Goal: Contribute content

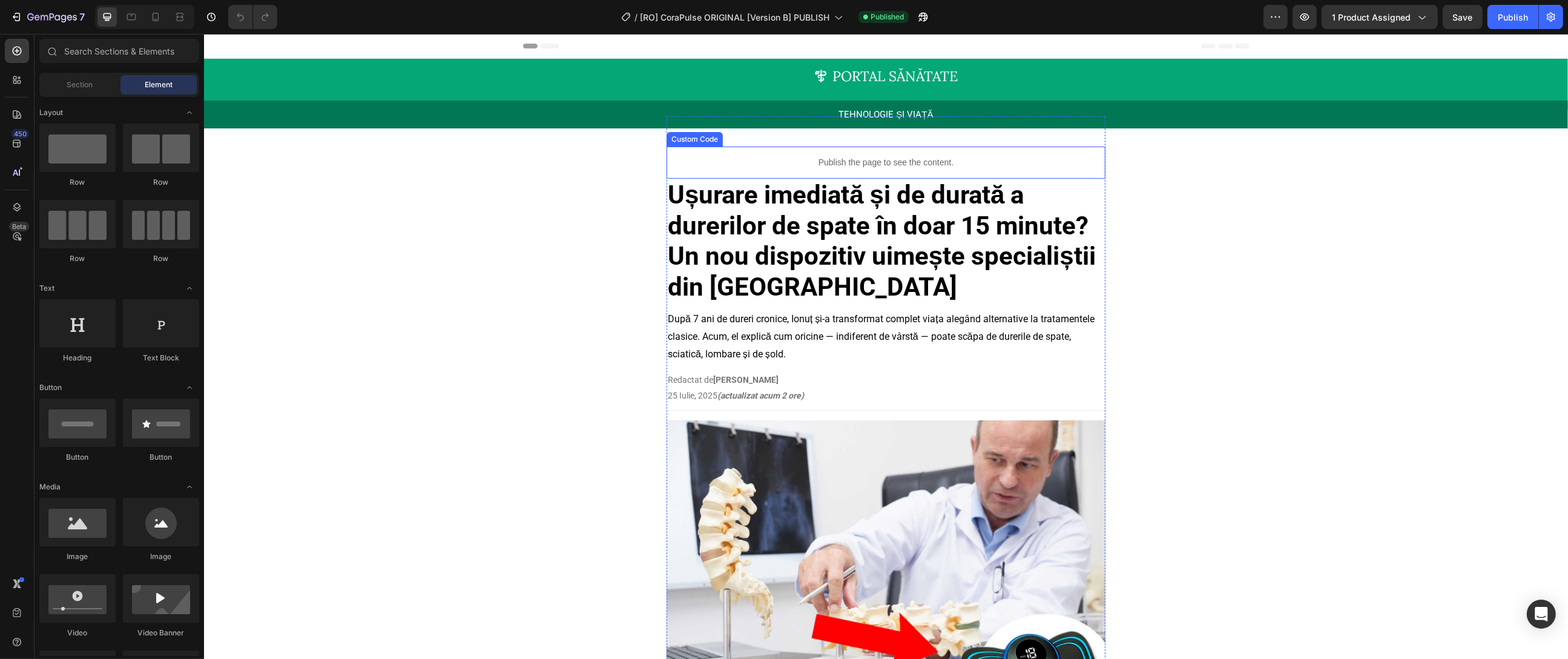
click at [813, 158] on p "Publish the page to see the content." at bounding box center [885, 163] width 439 height 13
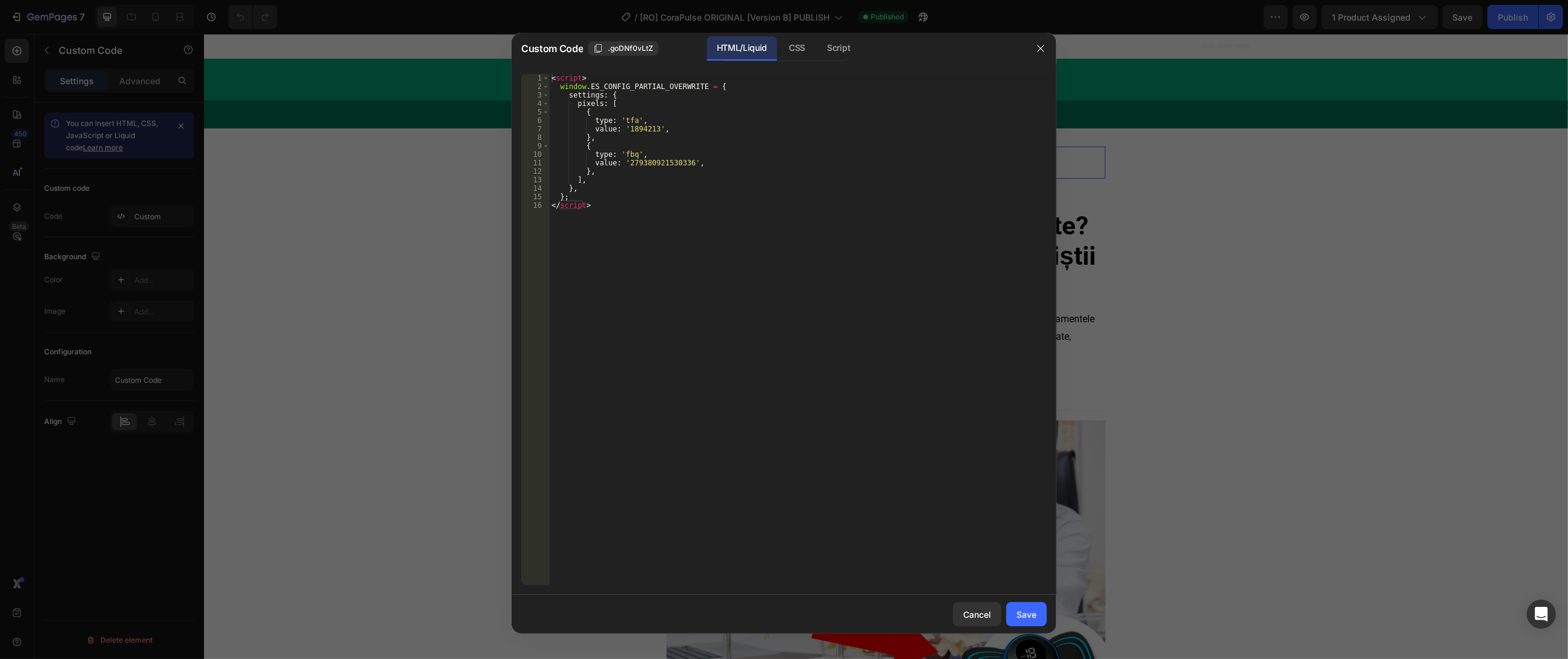
type textarea "</script>"
click at [757, 248] on div "< script > window . ES_CONFIG_PARTIAL_OVERWRITE = { settings : { pixels : [ { t…" at bounding box center [798, 338] width 497 height 528
paste textarea "</script>"
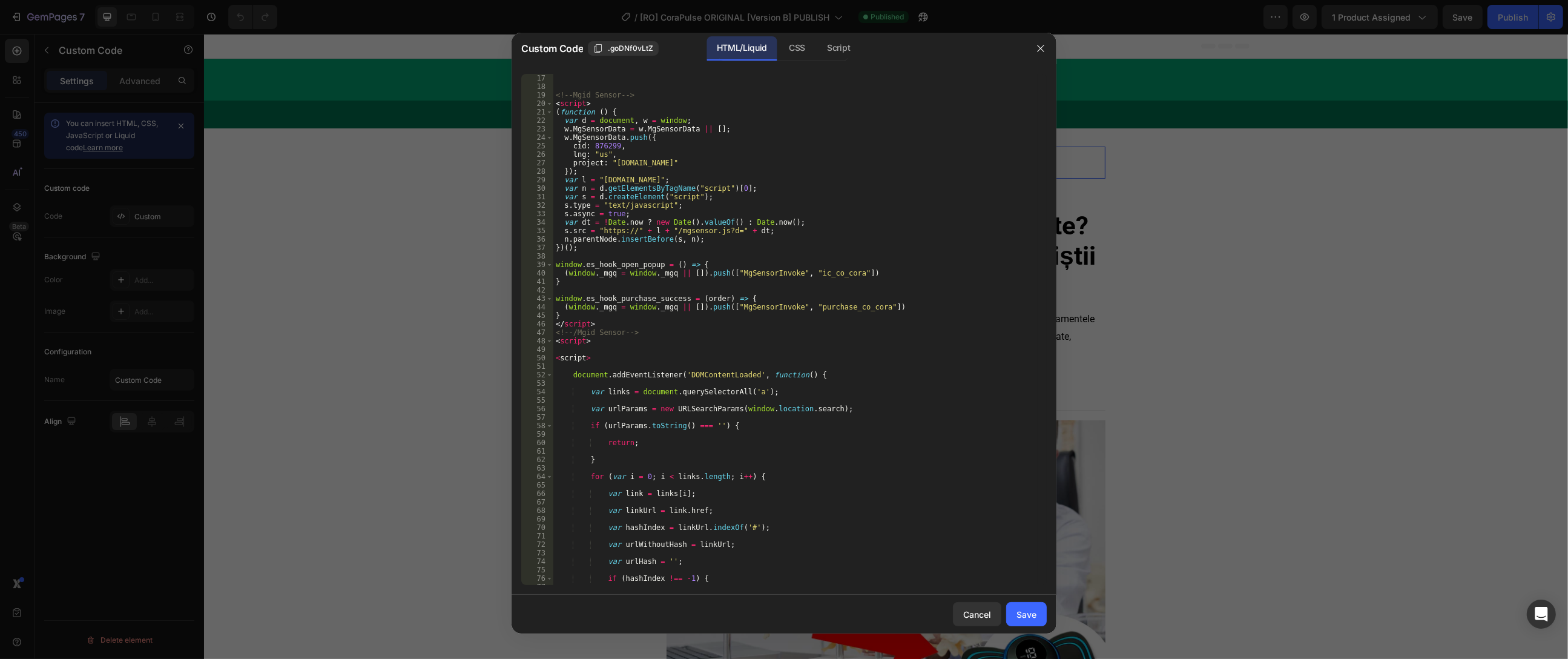
scroll to position [100, 0]
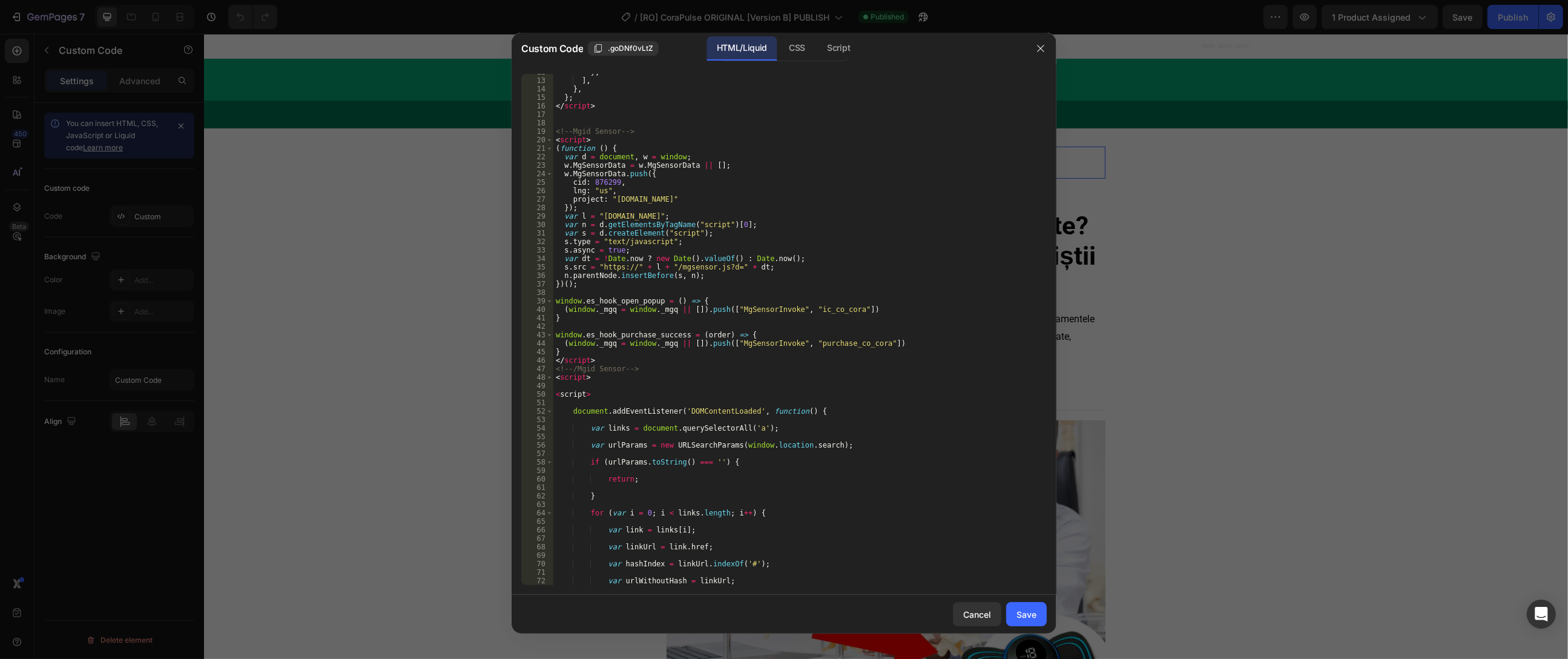
click at [835, 309] on div "} , ] , } , } ; </ script > <!-- Mgid Sensor --> < script > ( function ( ) { va…" at bounding box center [796, 331] width 485 height 528
click at [845, 346] on div "} , ] , } , } ; </ script > <!-- Mgid Sensor --> < script > ( function ( ) { va…" at bounding box center [796, 331] width 485 height 528
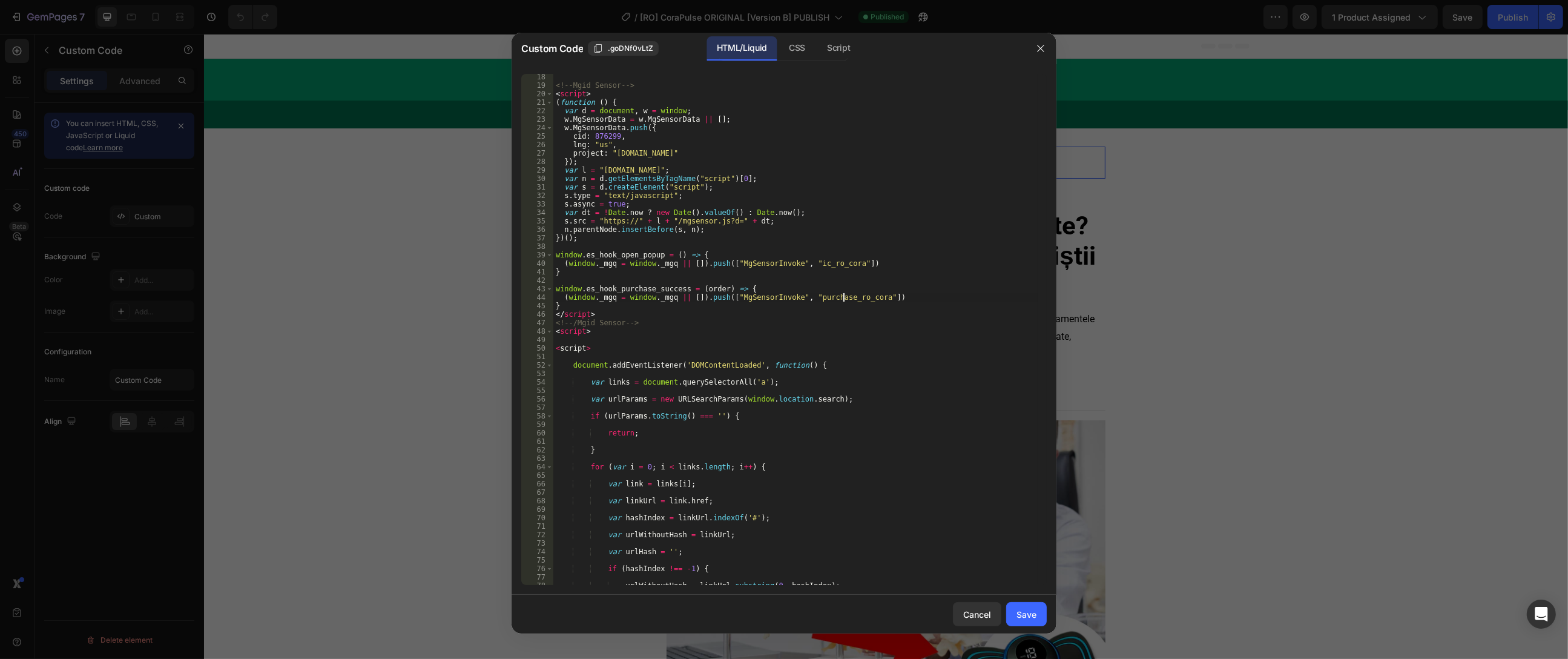
scroll to position [145, 0]
type textarea "(window._mgq = window._mgq || []).push(["MgSensorInvoke", "purchase_ro_cora"])"
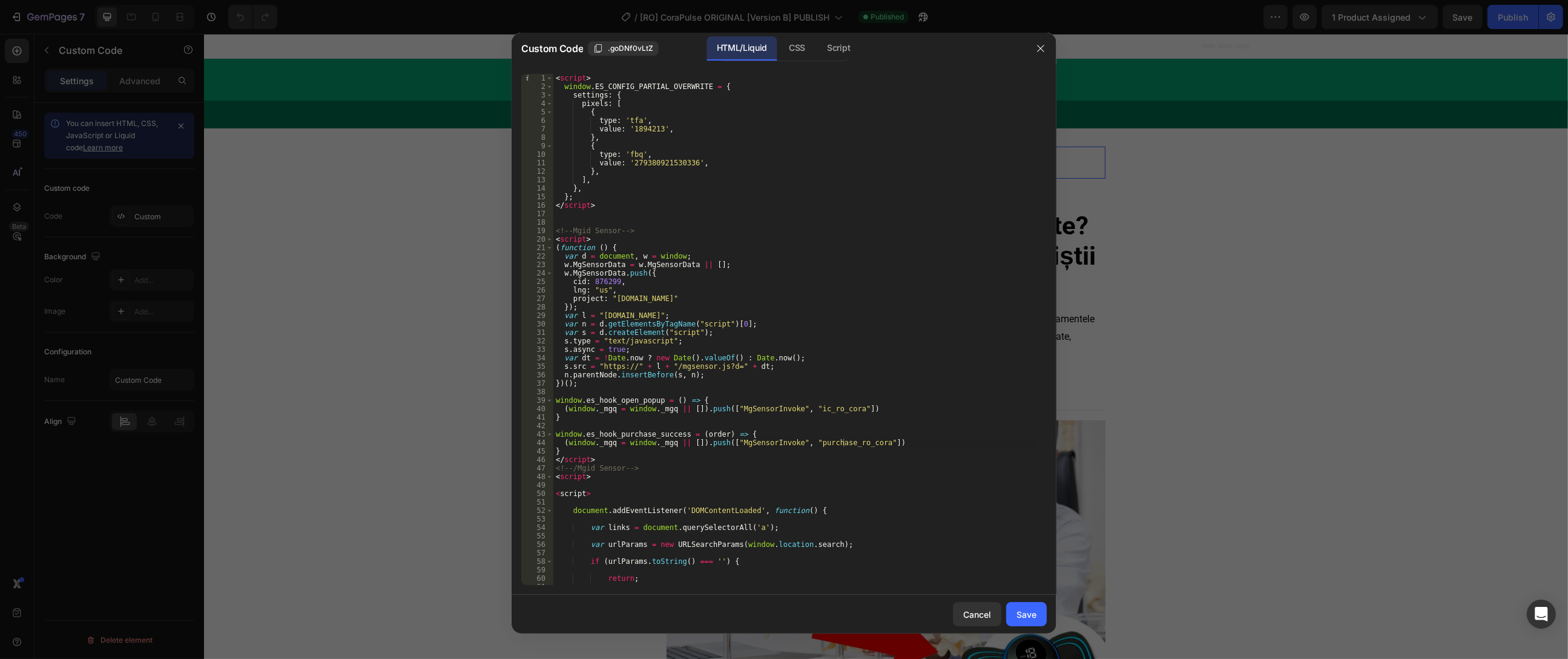
scroll to position [0, 0]
click at [1029, 604] on button "Save" at bounding box center [1026, 614] width 40 height 24
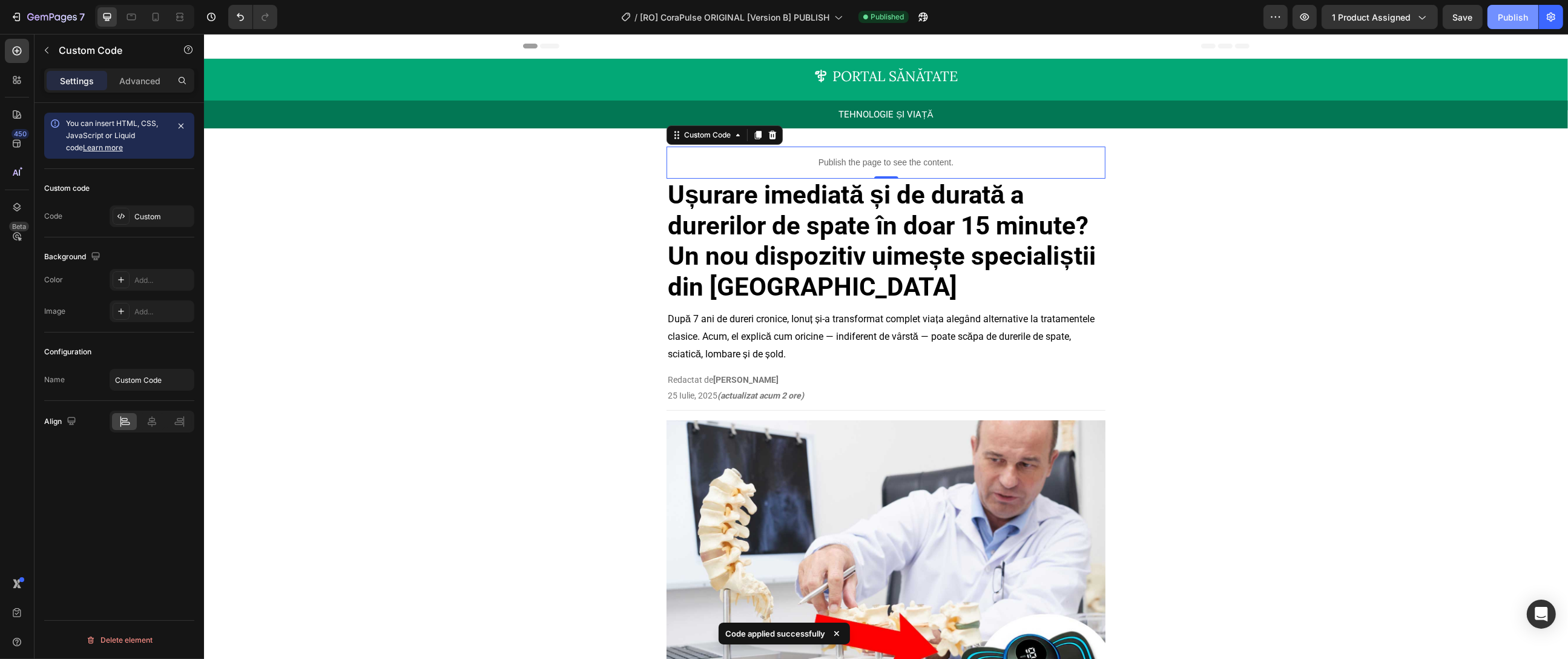
drag, startPoint x: 1503, startPoint y: 18, endPoint x: 1498, endPoint y: 23, distance: 7.1
click at [1503, 18] on div "Publish" at bounding box center [1513, 17] width 31 height 13
